Goal: Information Seeking & Learning: Learn about a topic

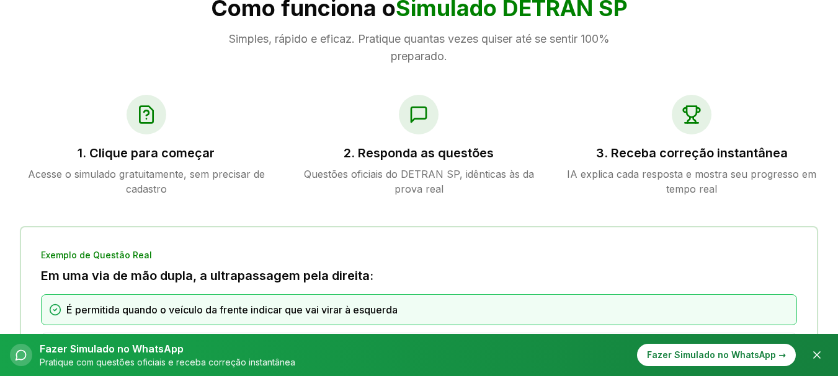
scroll to position [580, 0]
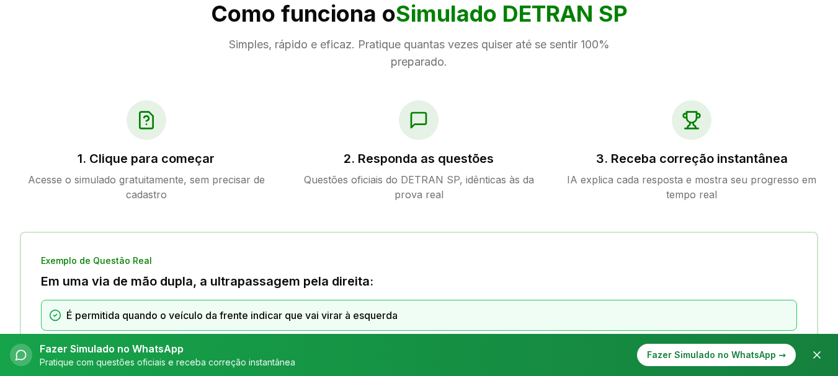
click at [148, 129] on icon at bounding box center [145, 120] width 13 height 17
click at [145, 157] on h3 "1. Clique para começar" at bounding box center [146, 158] width 253 height 17
click at [142, 93] on section "Como funciona o Simulado DETRAN SP Simples, rápido e eficaz. Pratique quantas v…" at bounding box center [419, 296] width 838 height 709
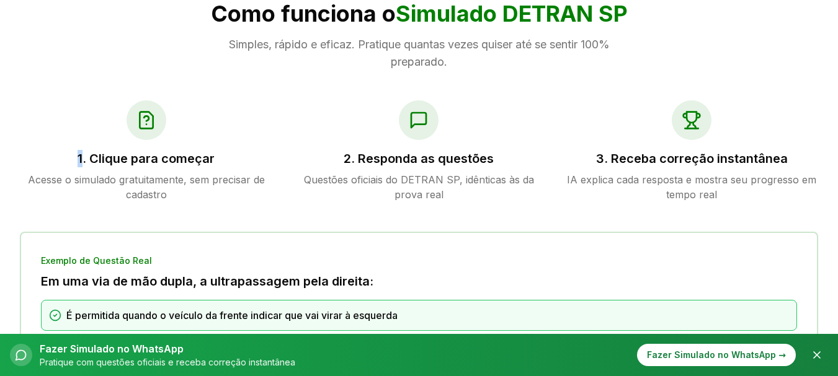
click at [142, 93] on section "Como funciona o Simulado DETRAN SP Simples, rápido e eficaz. Pratique quantas v…" at bounding box center [419, 296] width 838 height 709
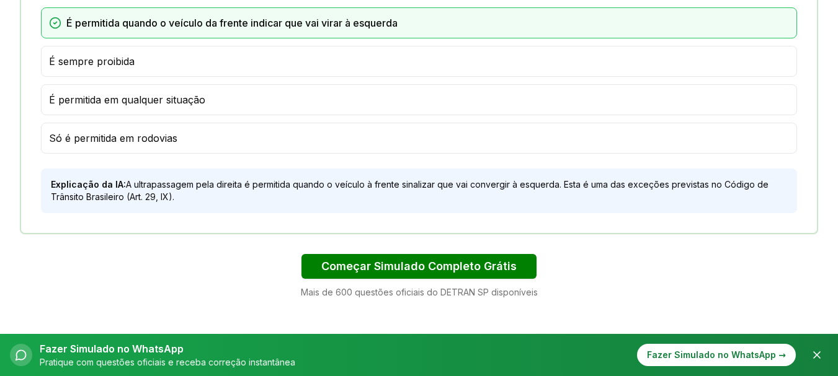
scroll to position [884, 0]
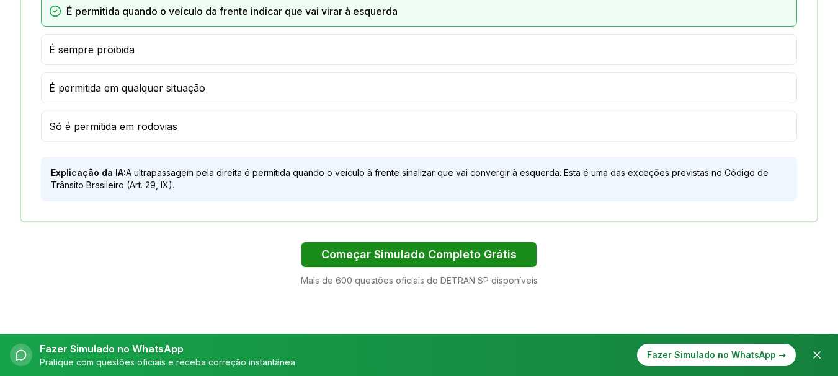
click at [489, 244] on button "Começar Simulado Completo Grátis" at bounding box center [418, 254] width 235 height 25
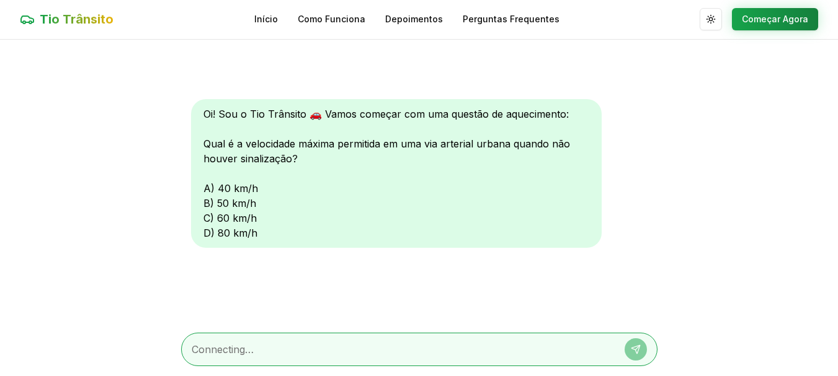
scroll to position [1, 0]
click at [383, 358] on div at bounding box center [419, 349] width 476 height 33
click at [383, 354] on textarea at bounding box center [402, 349] width 420 height 15
type textarea "4"
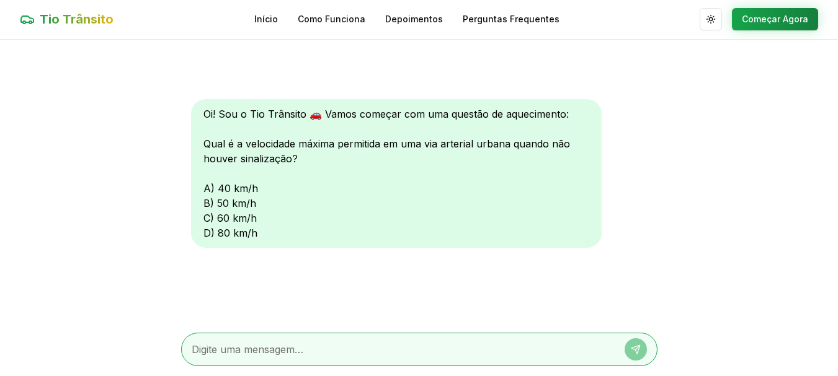
type textarea "a"
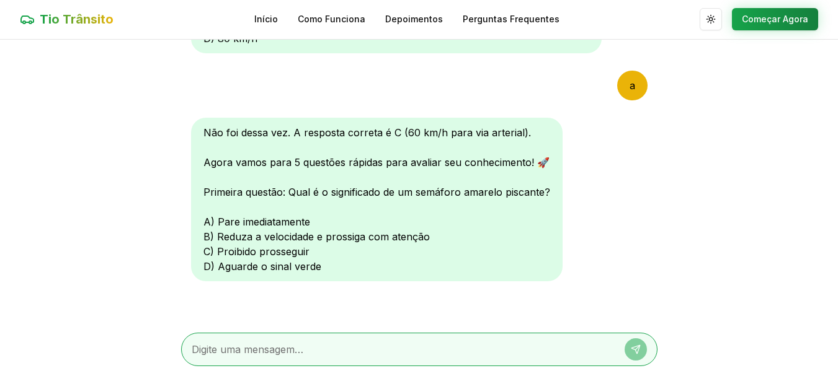
scroll to position [195, 0]
click at [644, 250] on div "Oi! Sou o Tio Trânsito 🚗 Vamos começar com uma questão de aquecimento: Qual é a…" at bounding box center [419, 181] width 476 height 283
click at [498, 342] on textarea at bounding box center [402, 349] width 420 height 15
type textarea "b"
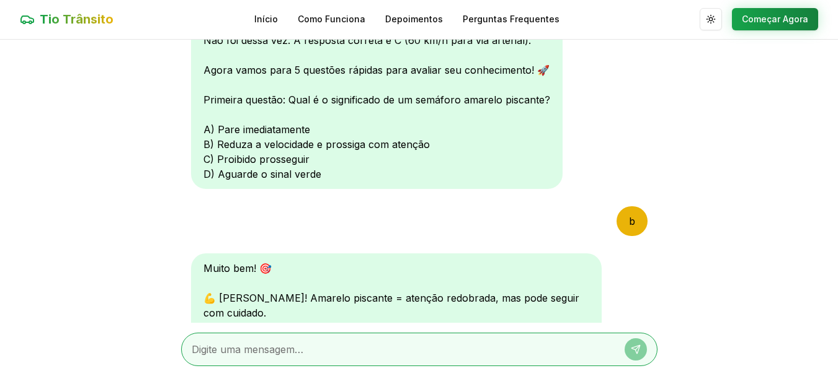
scroll to position [518, 0]
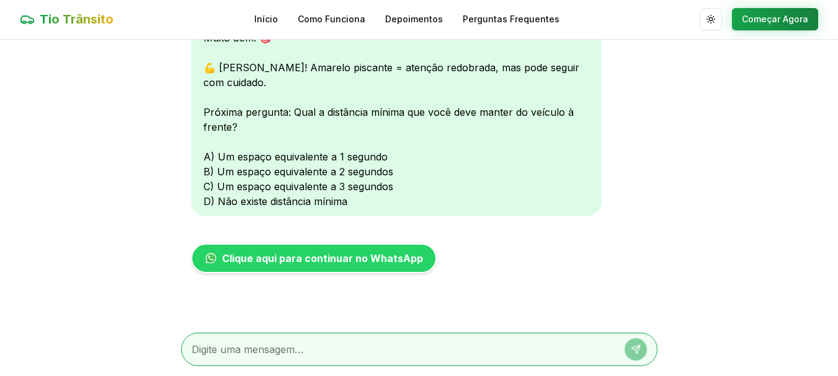
type textarea "c"
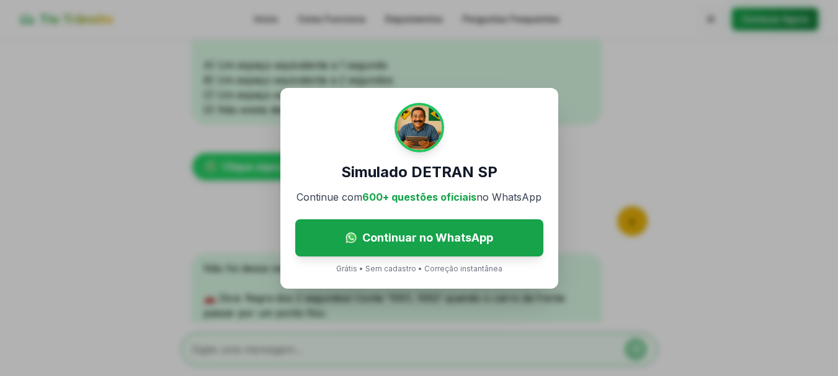
scroll to position [776, 0]
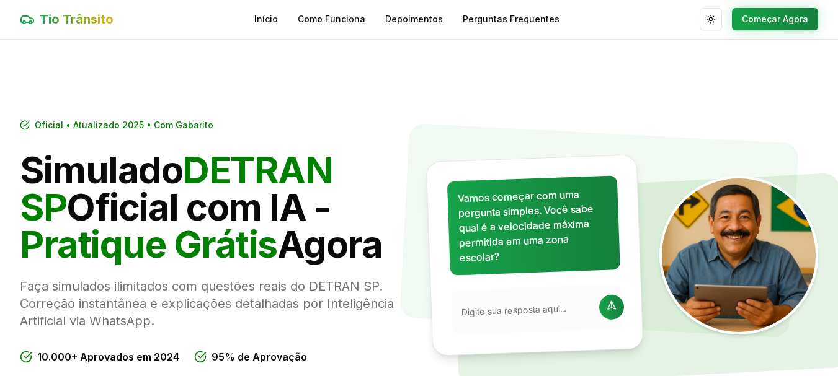
scroll to position [884, 0]
